Goal: Task Accomplishment & Management: Manage account settings

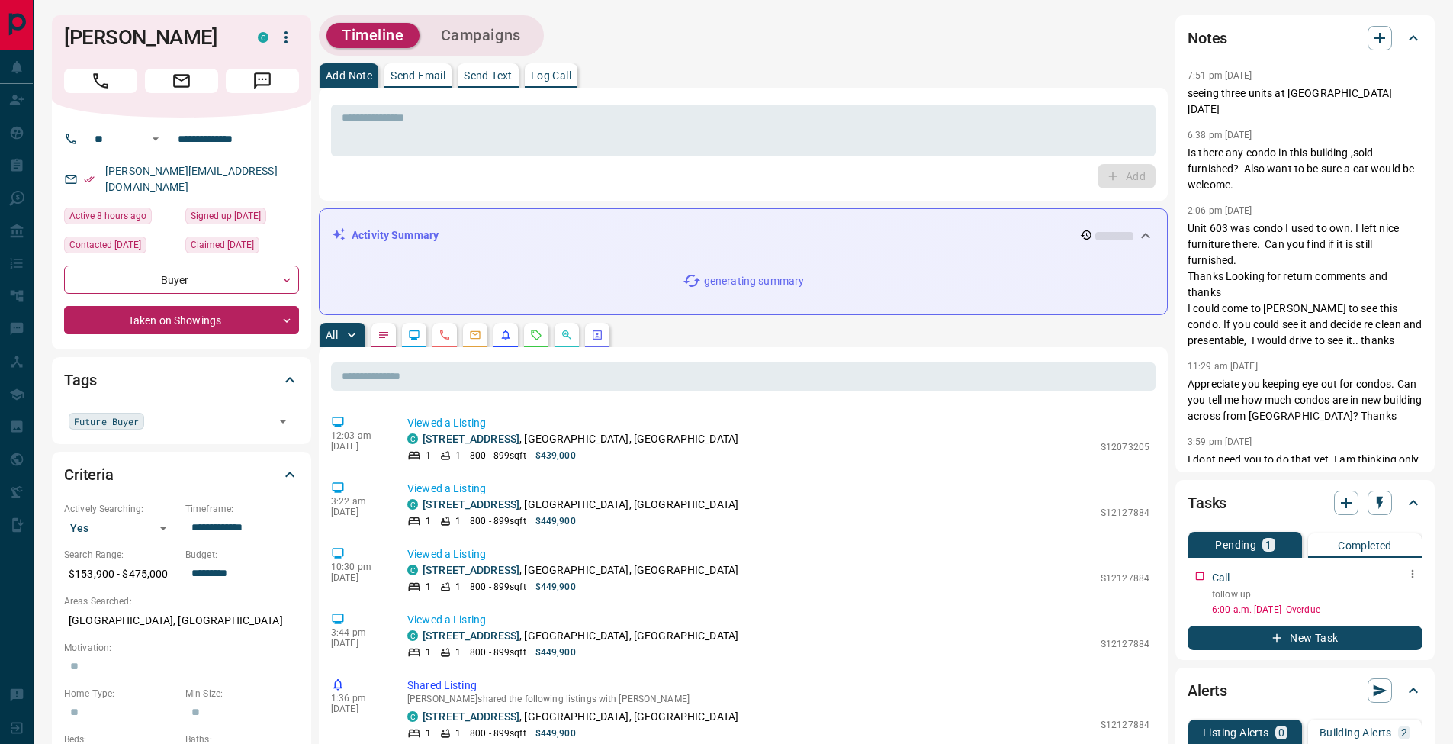
click at [1420, 582] on div at bounding box center [1413, 574] width 20 height 21
click at [1415, 578] on icon "button" at bounding box center [1413, 574] width 12 height 12
click at [1406, 597] on li "Edit" at bounding box center [1388, 602] width 67 height 23
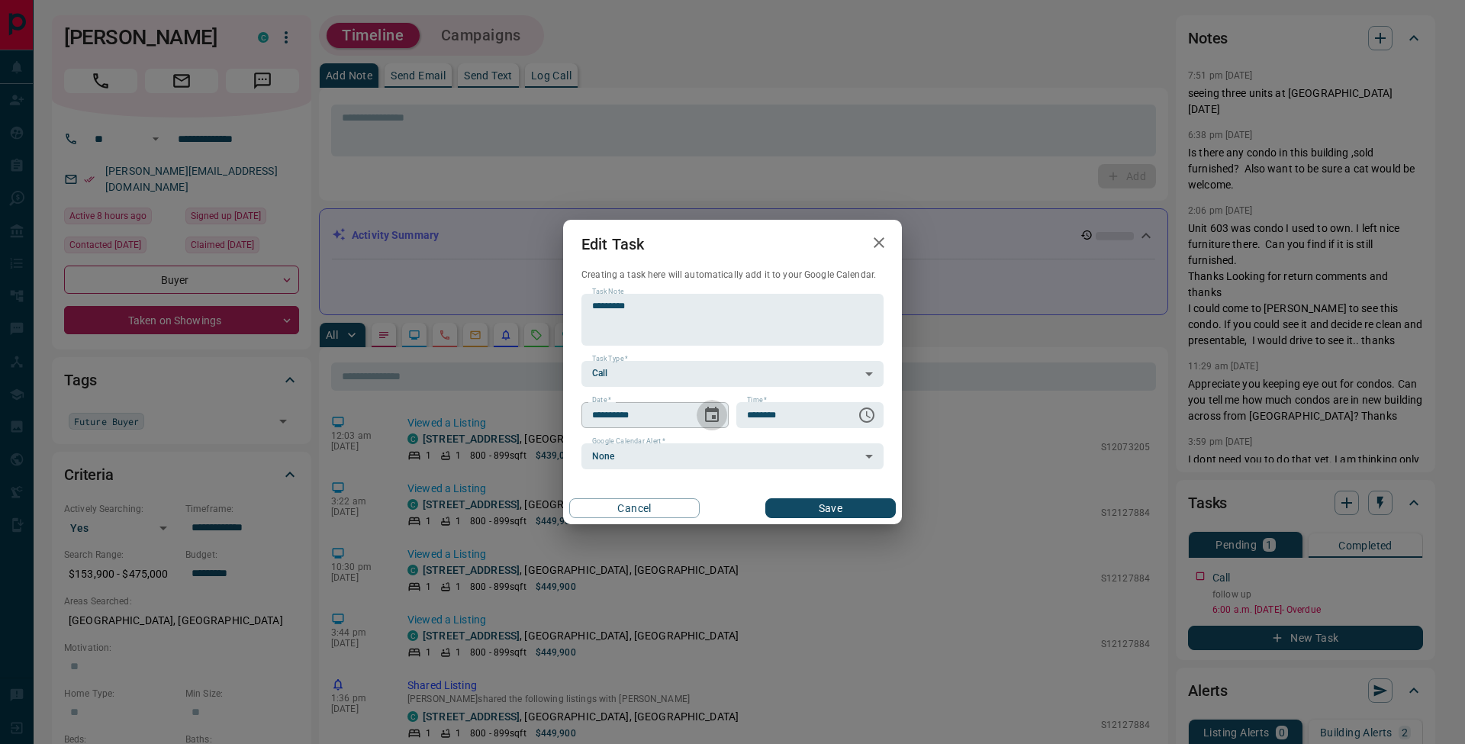
click at [716, 412] on icon "Choose date, selected date is Oct 14, 2025" at bounding box center [712, 415] width 18 height 18
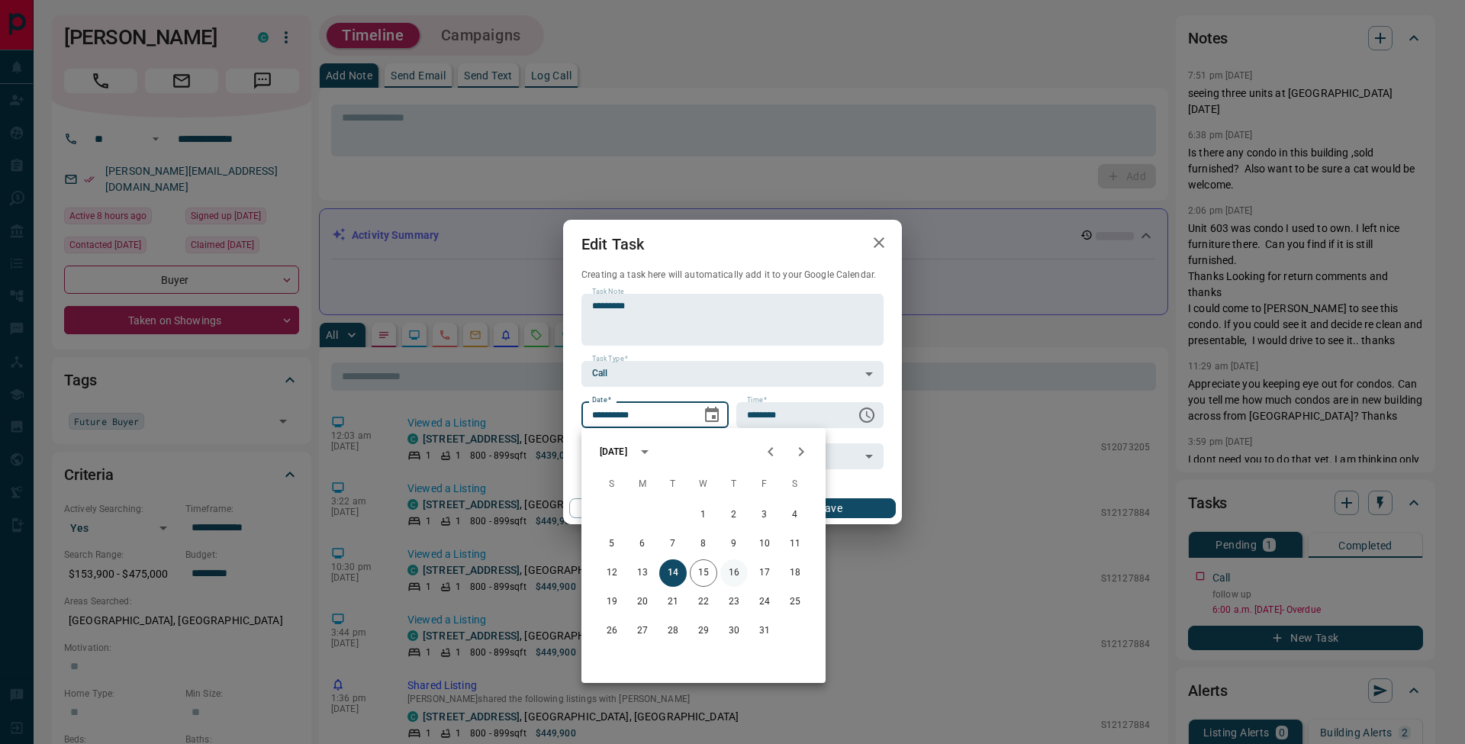
click at [732, 576] on button "16" at bounding box center [733, 572] width 27 height 27
type input "**********"
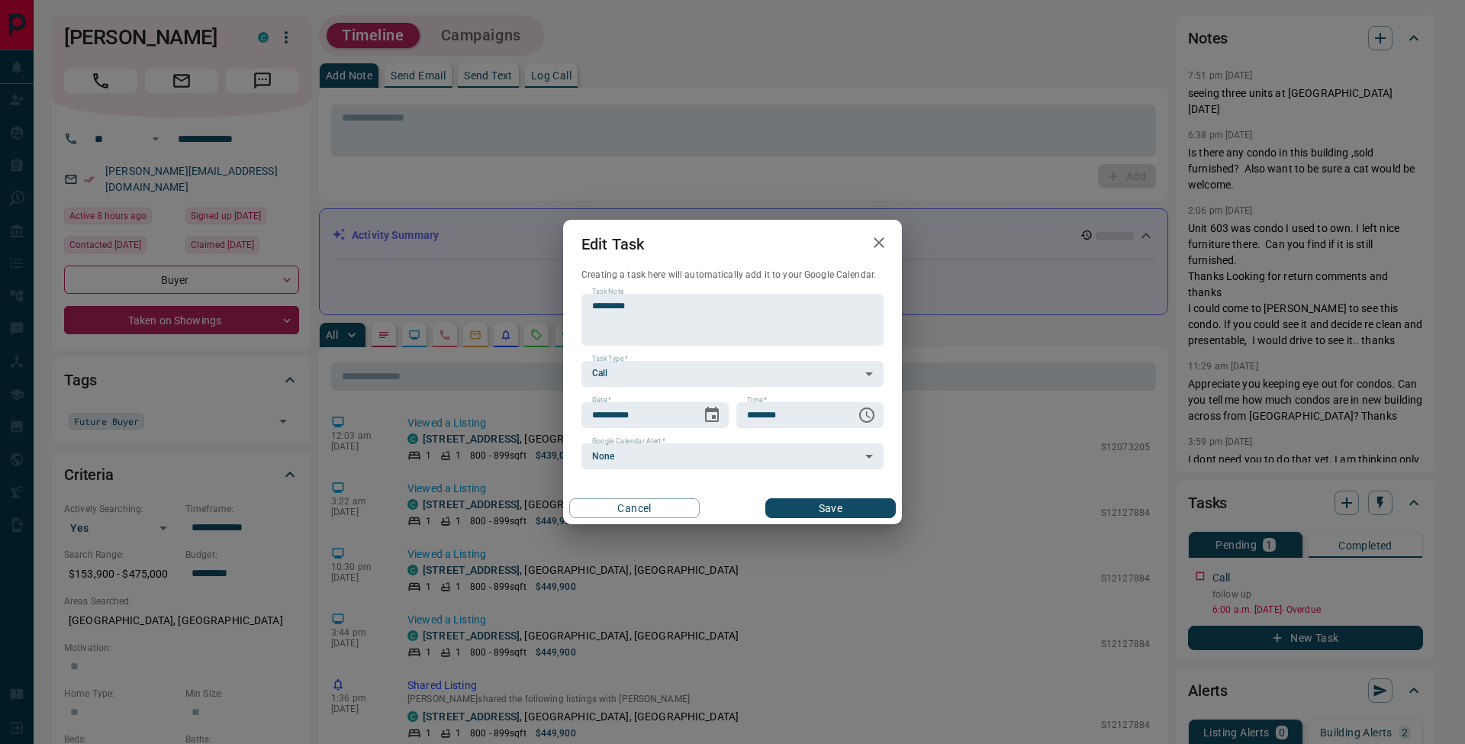
click at [856, 514] on button "Save" at bounding box center [830, 508] width 130 height 20
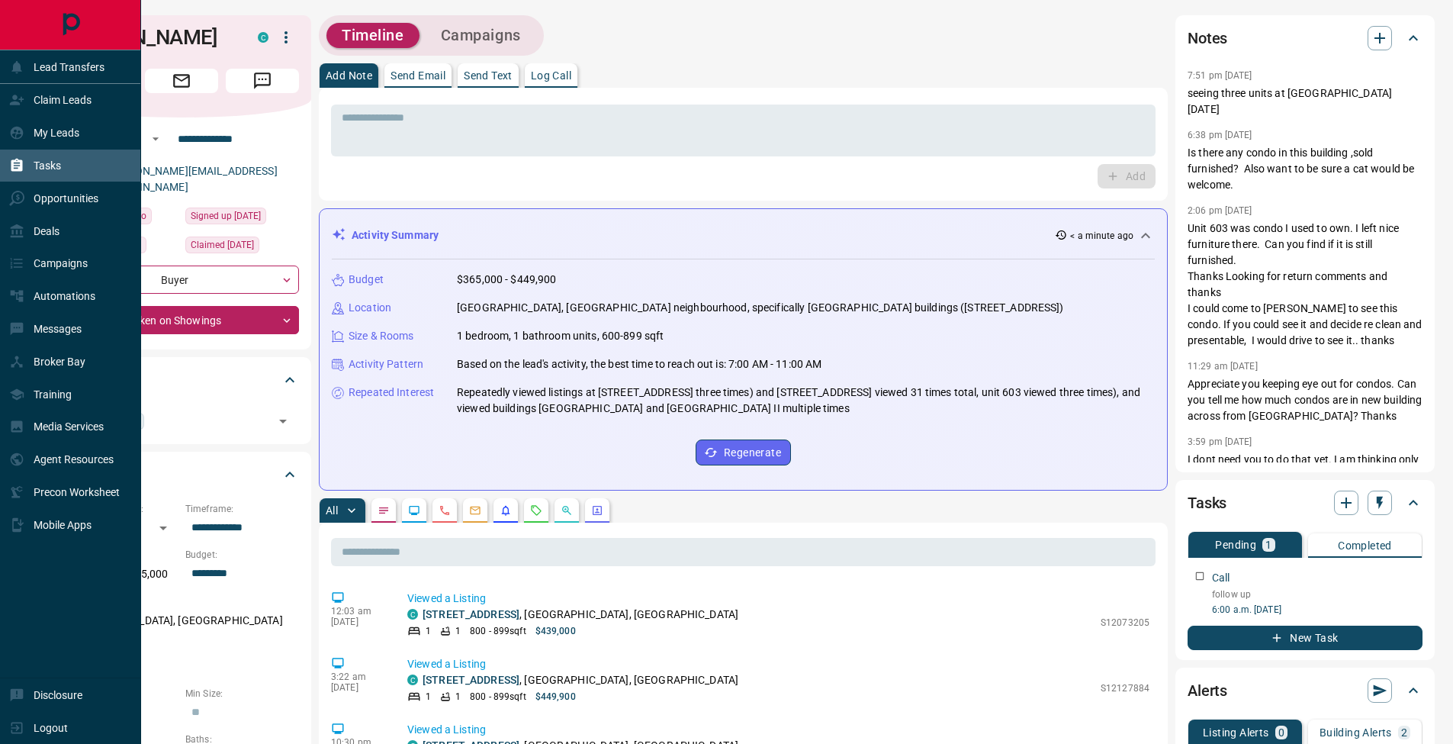
click at [24, 170] on div "Tasks" at bounding box center [35, 165] width 52 height 25
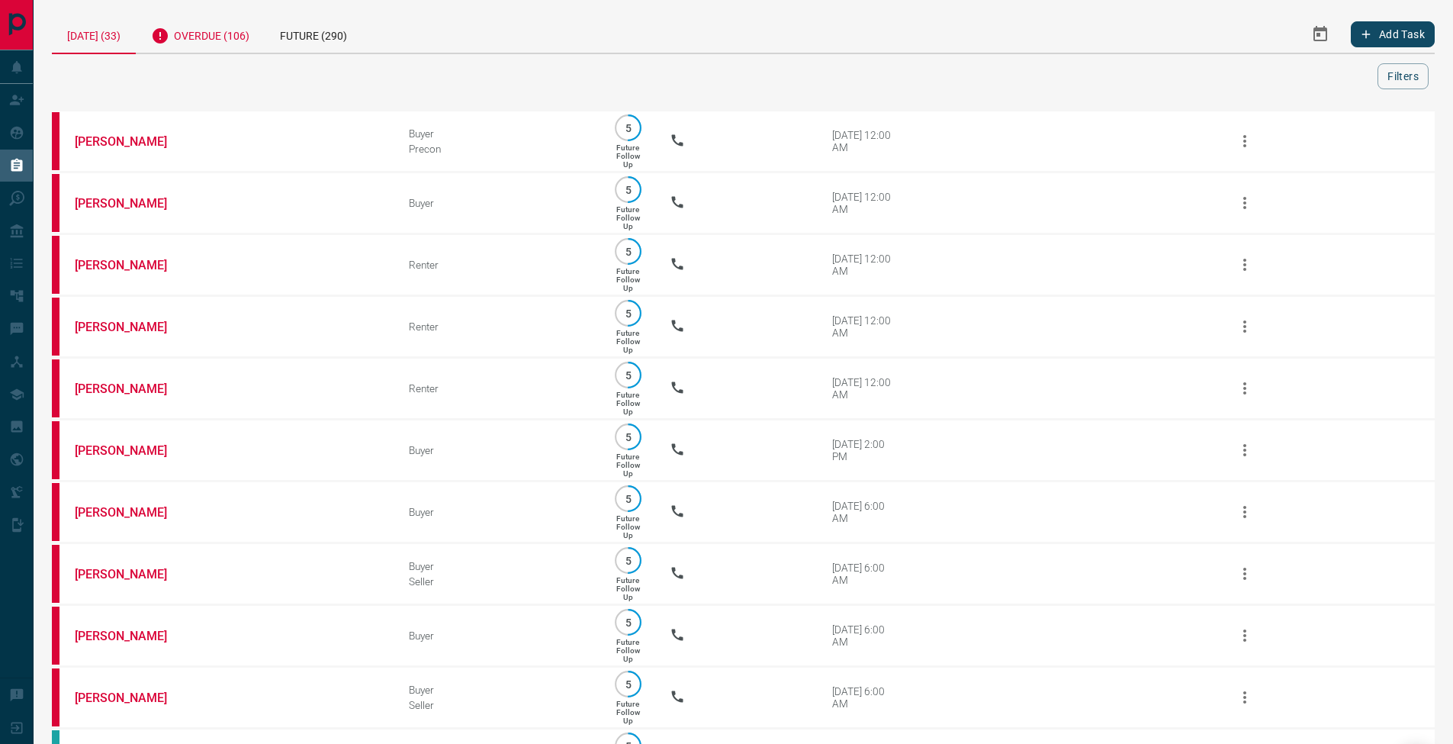
click at [231, 46] on div "Overdue (106)" at bounding box center [200, 33] width 129 height 37
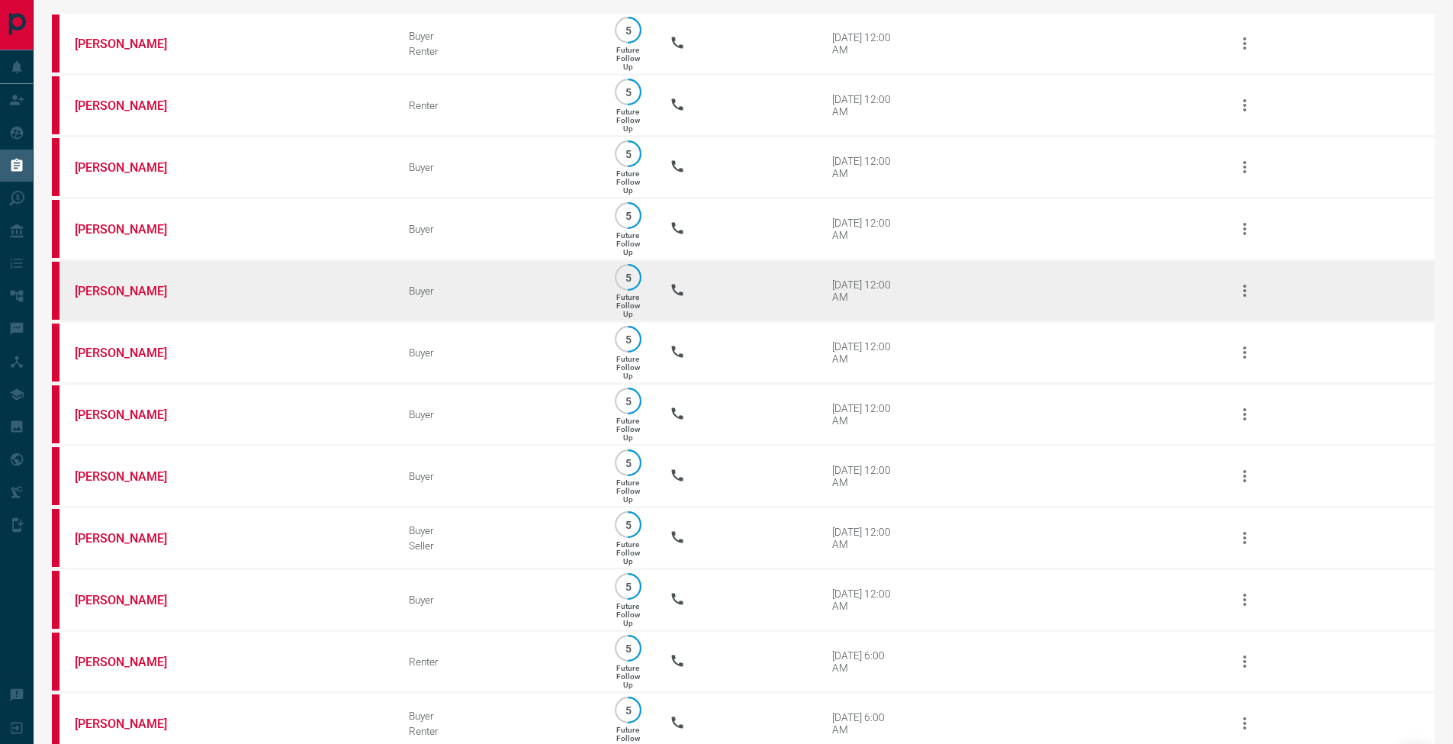
scroll to position [94, 0]
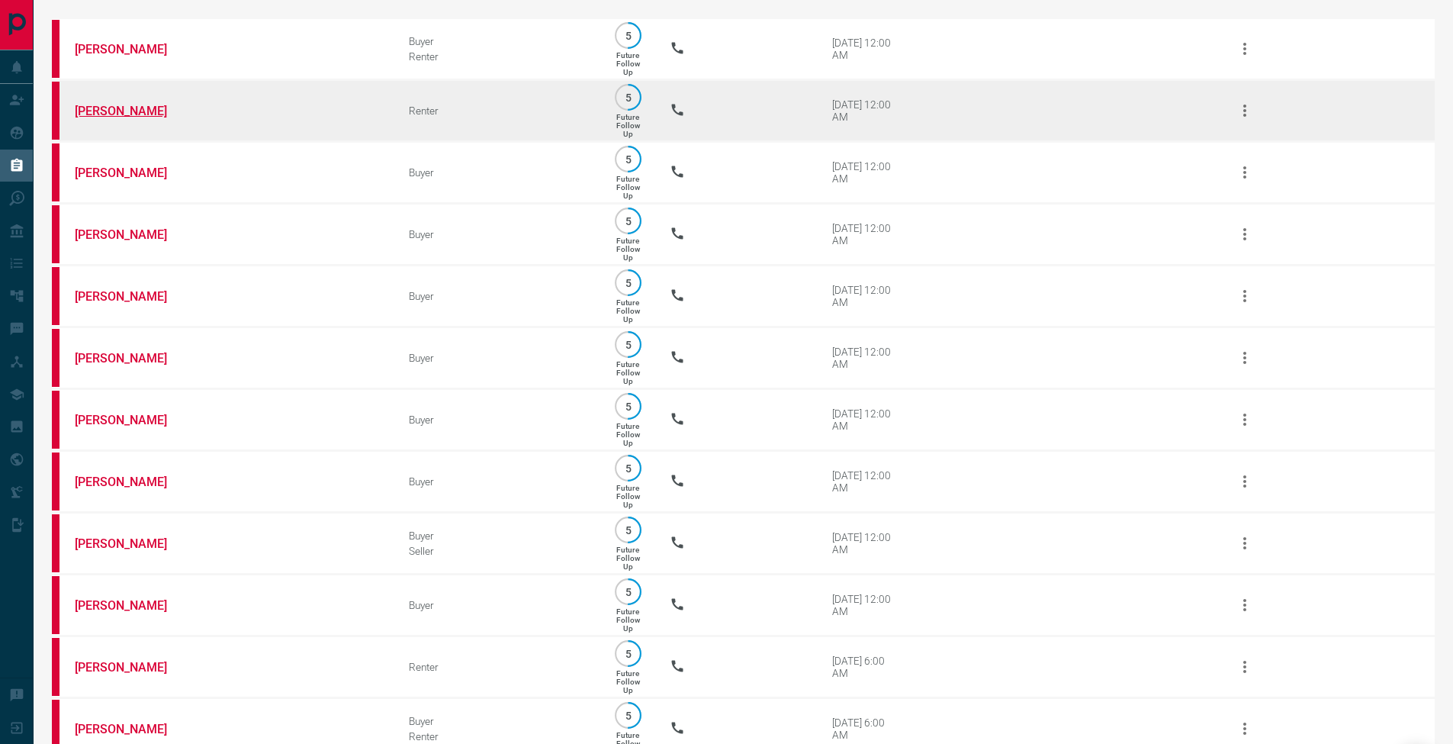
click at [129, 114] on link "[PERSON_NAME]" at bounding box center [132, 111] width 114 height 14
